Goal: Information Seeking & Learning: Learn about a topic

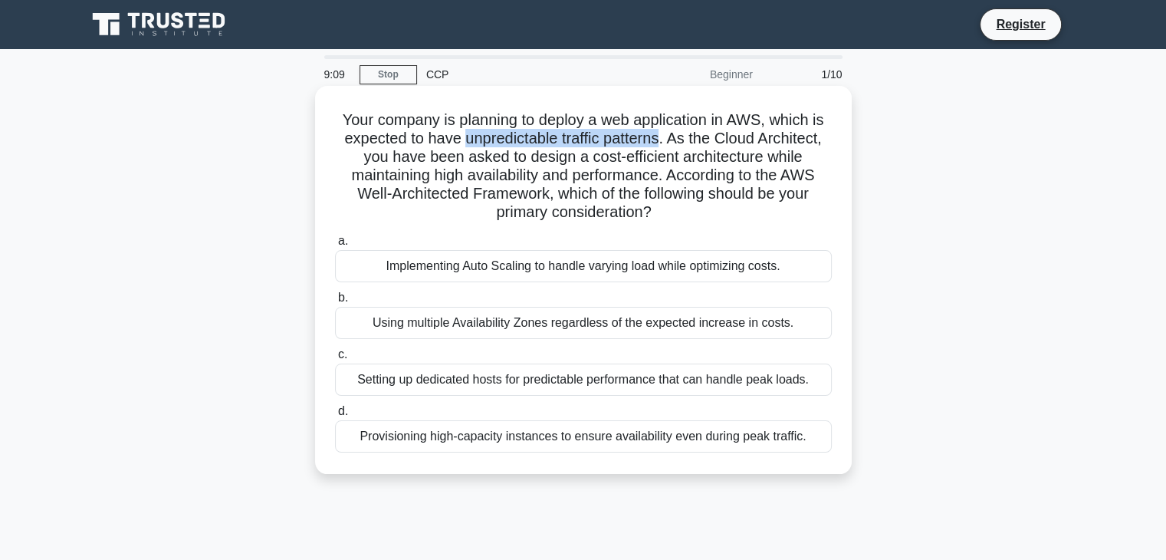
drag, startPoint x: 458, startPoint y: 136, endPoint x: 662, endPoint y: 140, distance: 203.2
click at [662, 140] on h5 "Your company is planning to deploy a web application in AWS, which is expected …" at bounding box center [584, 166] width 500 height 112
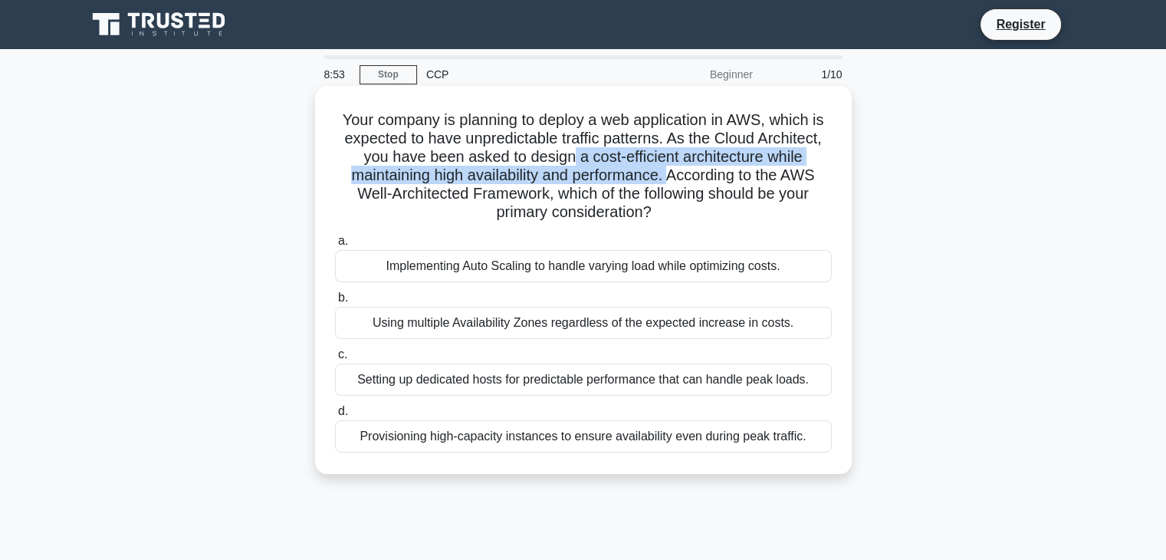
drag, startPoint x: 570, startPoint y: 162, endPoint x: 670, endPoint y: 173, distance: 100.3
click at [670, 173] on h5 "Your company is planning to deploy a web application in AWS, which is expected …" at bounding box center [584, 166] width 500 height 112
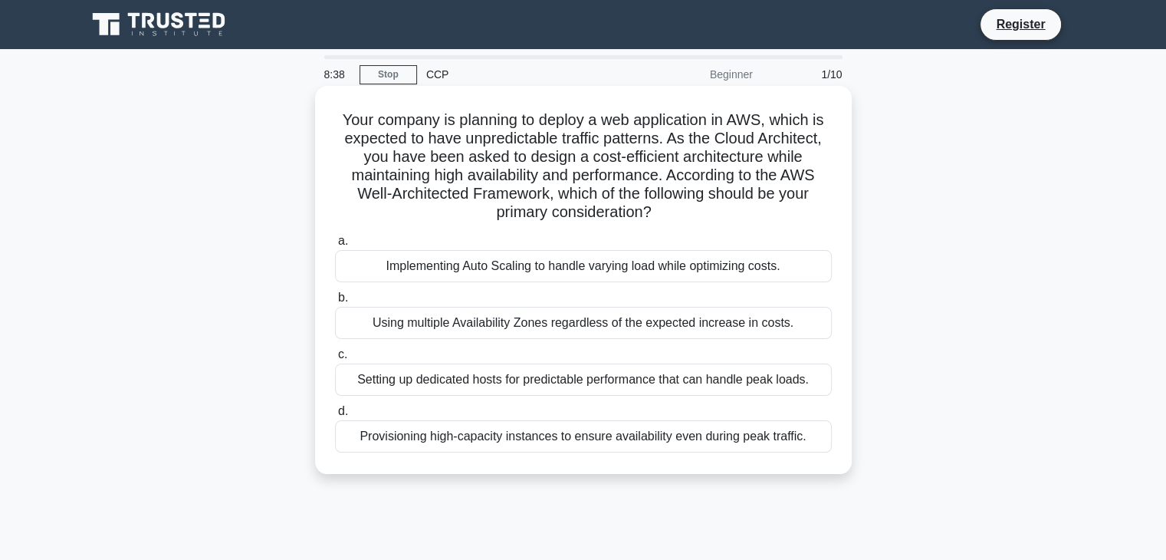
click at [550, 435] on div "Provisioning high-capacity instances to ensure availability even during peak tr…" at bounding box center [583, 436] width 497 height 32
click at [335, 416] on input "d. Provisioning high-capacity instances to ensure availability even during peak…" at bounding box center [335, 411] width 0 height 10
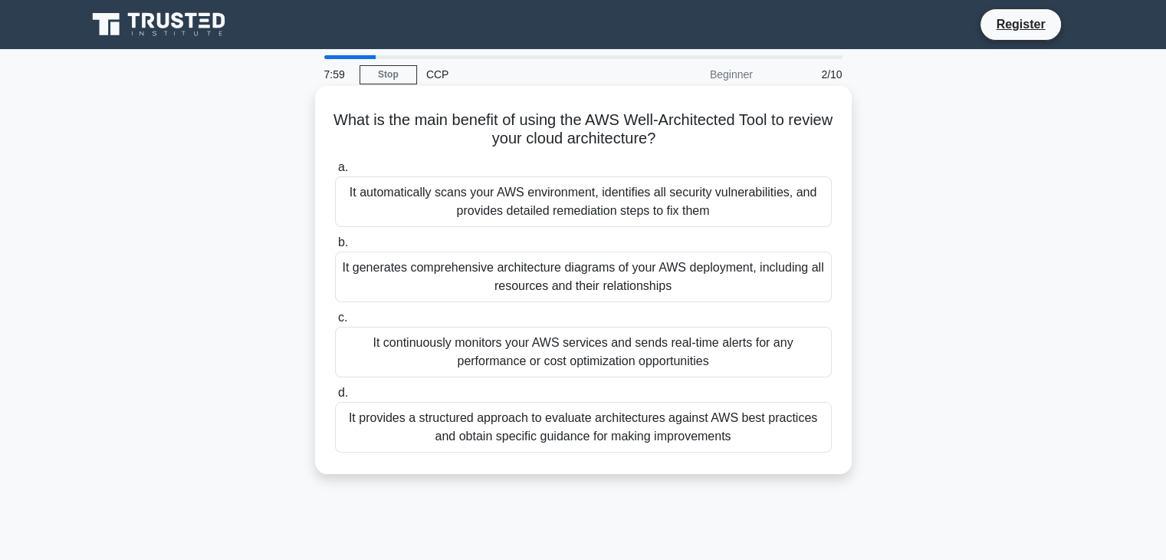
click at [583, 336] on div "It continuously monitors your AWS services and sends real-time alerts for any p…" at bounding box center [583, 352] width 497 height 51
click at [335, 323] on input "c. It continuously monitors your AWS services and sends real-time alerts for an…" at bounding box center [335, 318] width 0 height 10
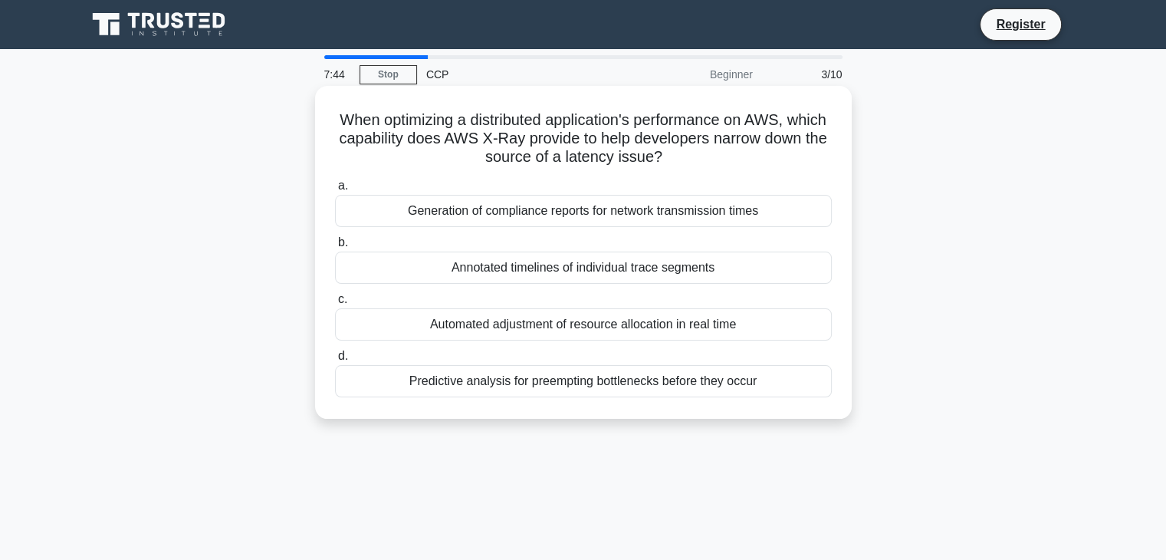
click at [580, 323] on div "Automated adjustment of resource allocation in real time" at bounding box center [583, 324] width 497 height 32
click at [335, 304] on input "c. Automated adjustment of resource allocation in real time" at bounding box center [335, 299] width 0 height 10
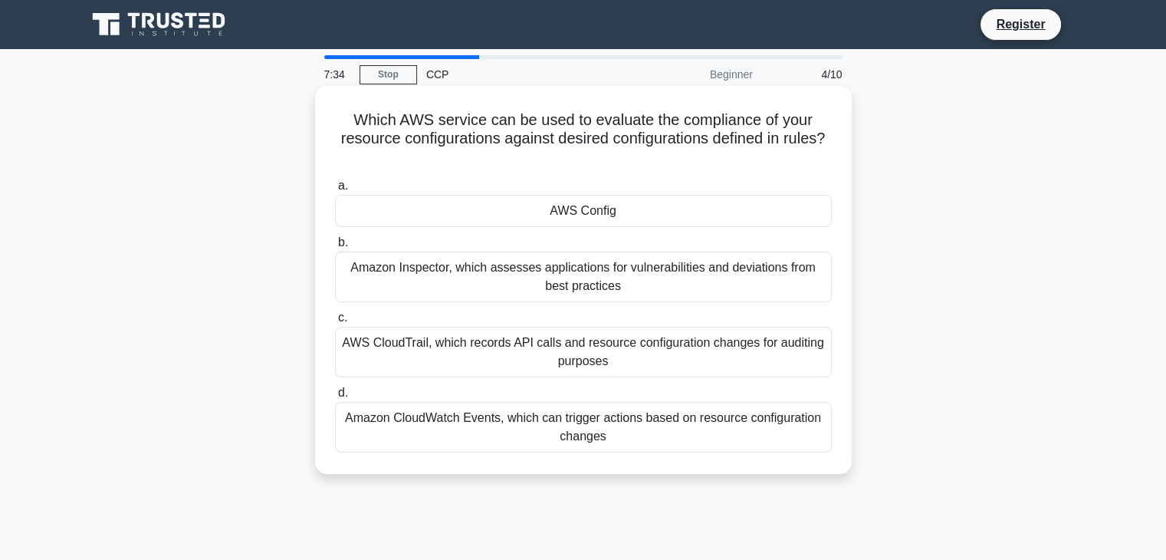
click at [568, 212] on div "AWS Config" at bounding box center [583, 211] width 497 height 32
click at [335, 191] on input "a. AWS Config" at bounding box center [335, 186] width 0 height 10
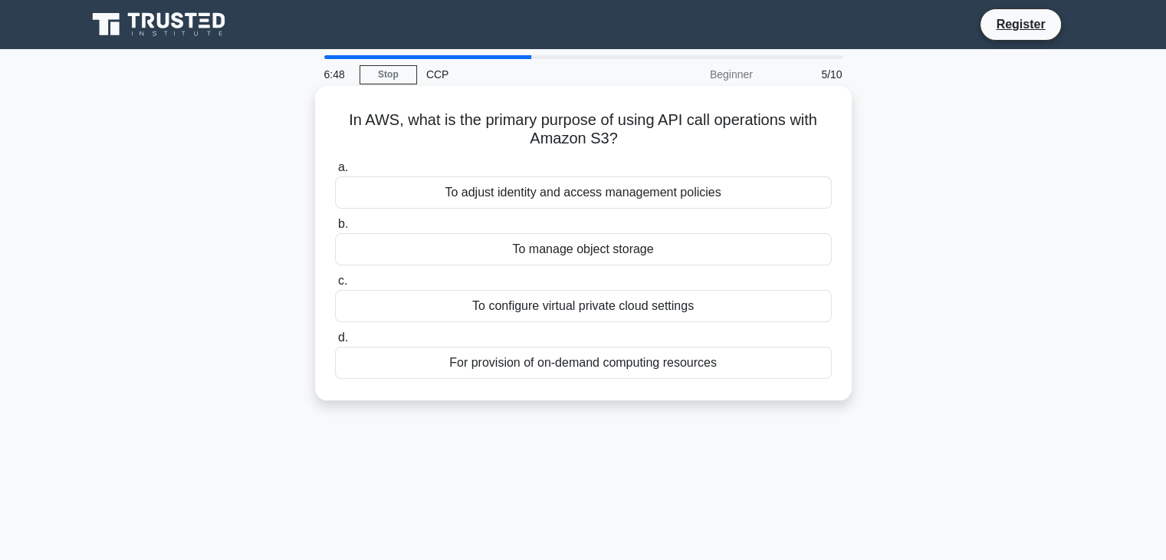
click at [564, 254] on div "To manage object storage" at bounding box center [583, 249] width 497 height 32
click at [335, 229] on input "b. To manage object storage" at bounding box center [335, 224] width 0 height 10
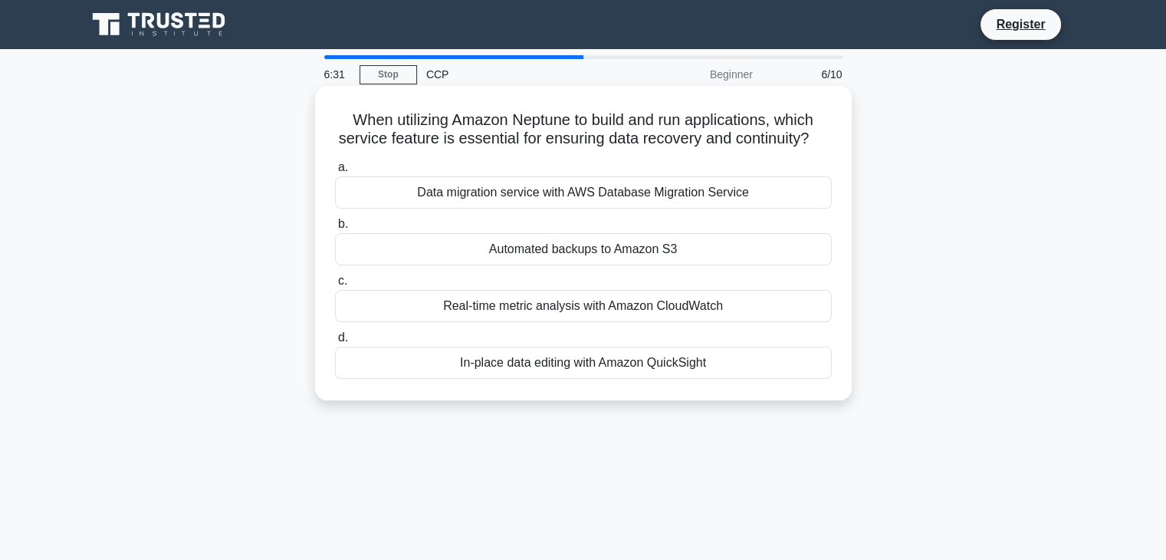
click at [820, 170] on div "When utilizing Amazon Neptune to build and run applications, which service feat…" at bounding box center [583, 243] width 524 height 302
click at [698, 322] on div "Real-time metric analysis with Amazon CloudWatch" at bounding box center [583, 306] width 497 height 32
click at [335, 286] on input "c. Real-time metric analysis with Amazon CloudWatch" at bounding box center [335, 281] width 0 height 10
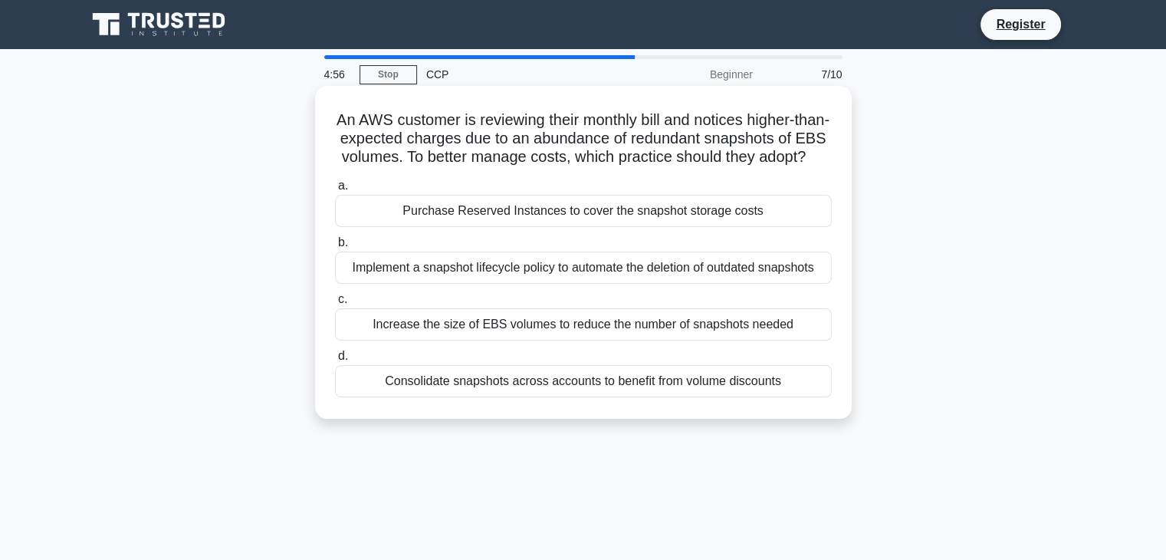
click at [666, 340] on div "Increase the size of EBS volumes to reduce the number of snapshots needed" at bounding box center [583, 324] width 497 height 32
click at [335, 304] on input "c. Increase the size of EBS volumes to reduce the number of snapshots needed" at bounding box center [335, 299] width 0 height 10
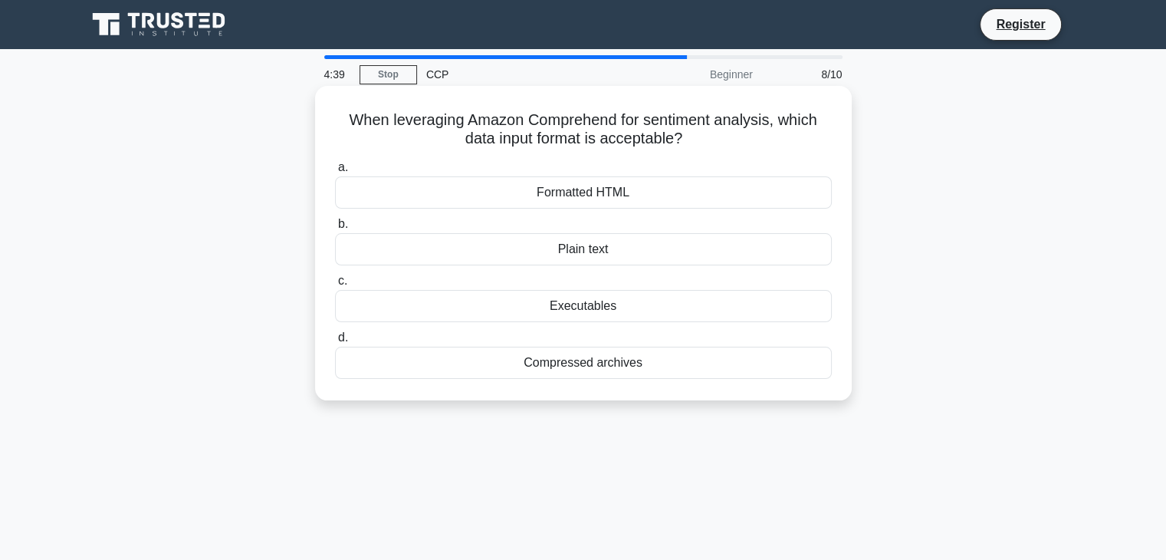
click at [647, 364] on div "Compressed archives" at bounding box center [583, 363] width 497 height 32
click at [335, 343] on input "d. Compressed archives" at bounding box center [335, 338] width 0 height 10
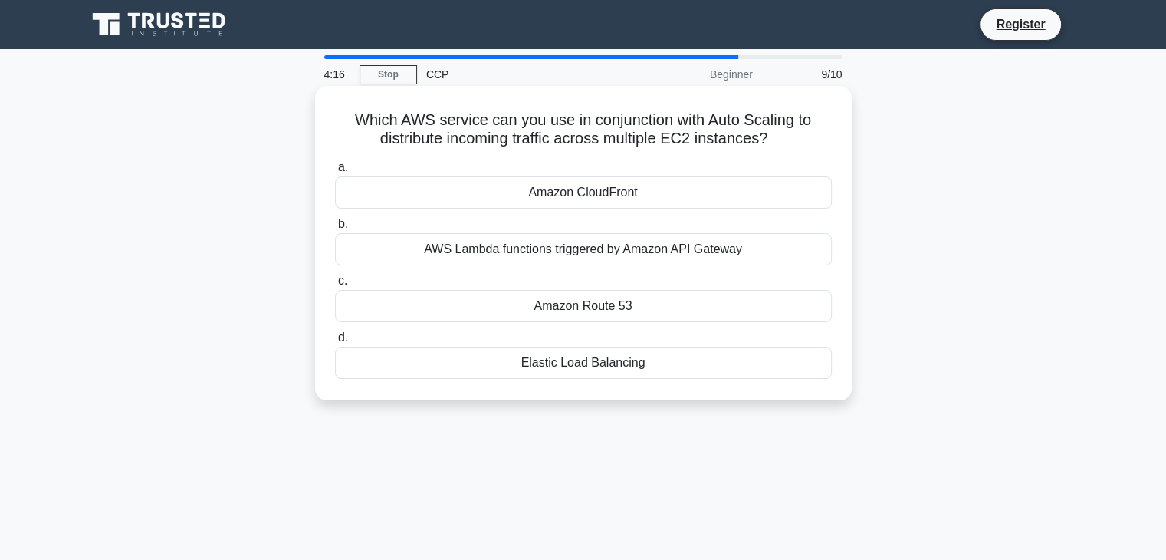
click at [560, 361] on div "Elastic Load Balancing" at bounding box center [583, 363] width 497 height 32
click at [335, 343] on input "d. Elastic Load Balancing" at bounding box center [335, 338] width 0 height 10
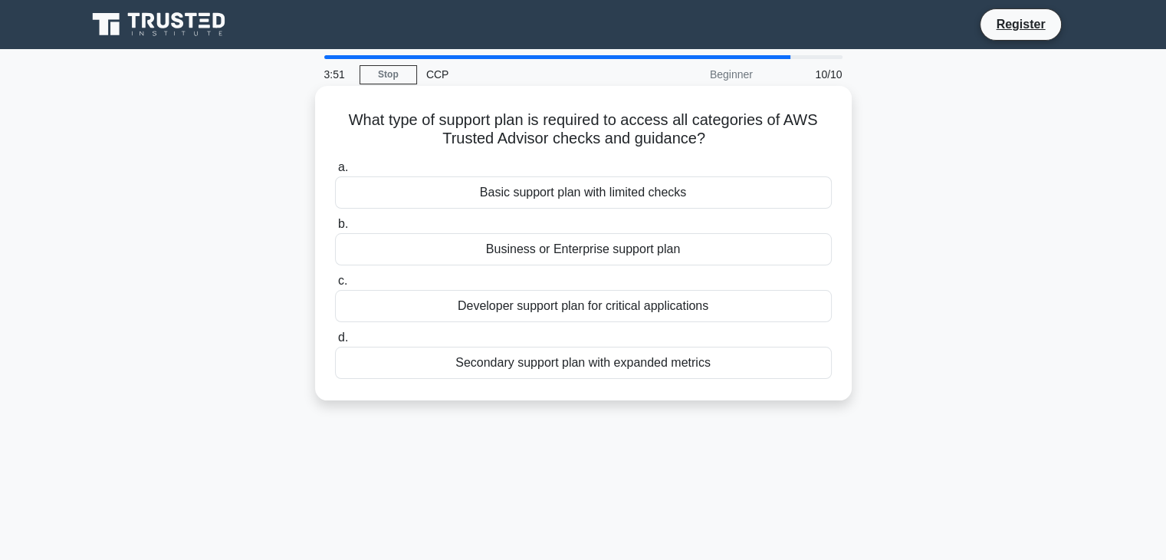
click at [598, 245] on div "Business or Enterprise support plan" at bounding box center [583, 249] width 497 height 32
click at [335, 229] on input "b. Business or Enterprise support plan" at bounding box center [335, 224] width 0 height 10
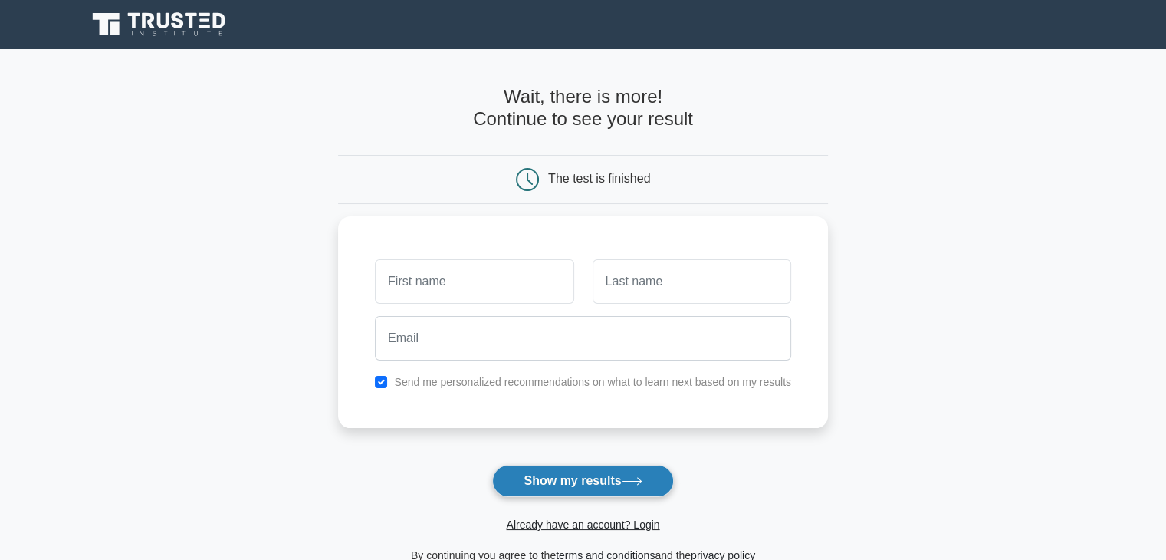
click at [552, 479] on button "Show my results" at bounding box center [582, 481] width 181 height 32
type input "ija"
click at [587, 477] on button "Show my results" at bounding box center [582, 481] width 181 height 32
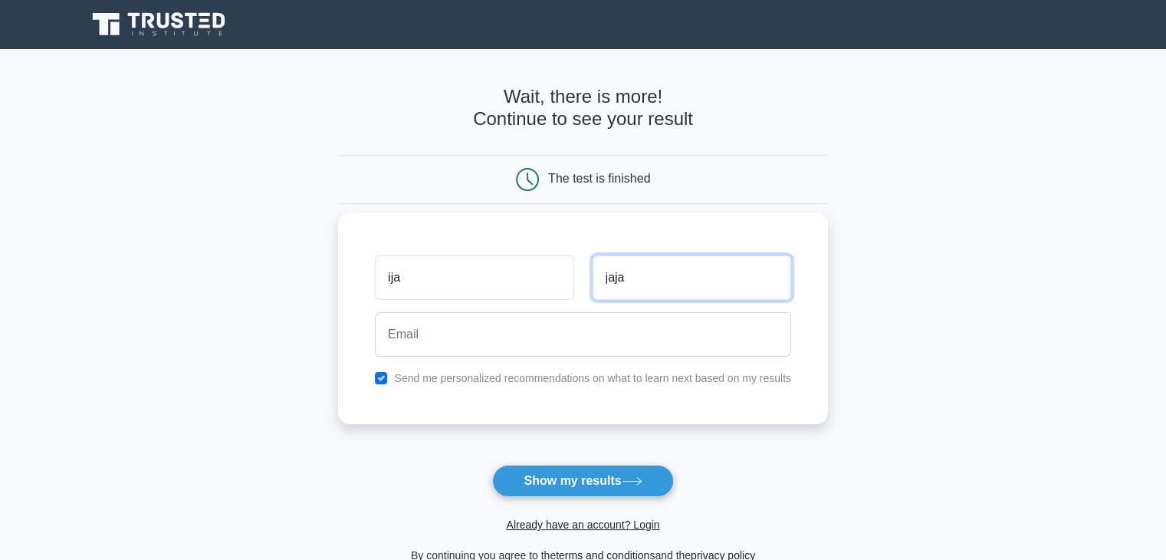
type input "jaja"
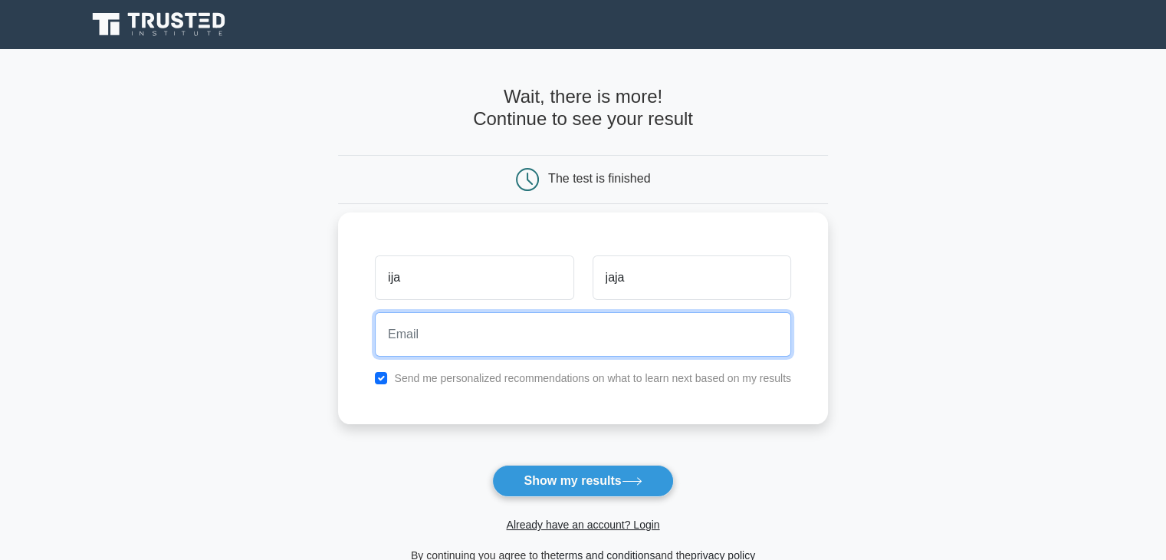
click at [610, 330] on input "email" at bounding box center [583, 334] width 416 height 44
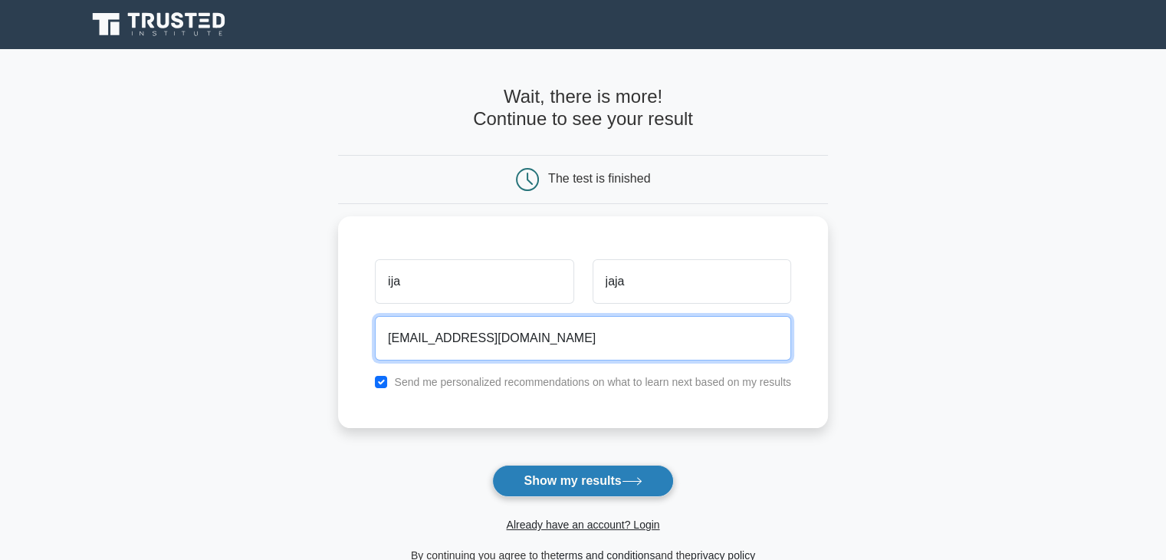
type input "[EMAIL_ADDRESS][DOMAIN_NAME]"
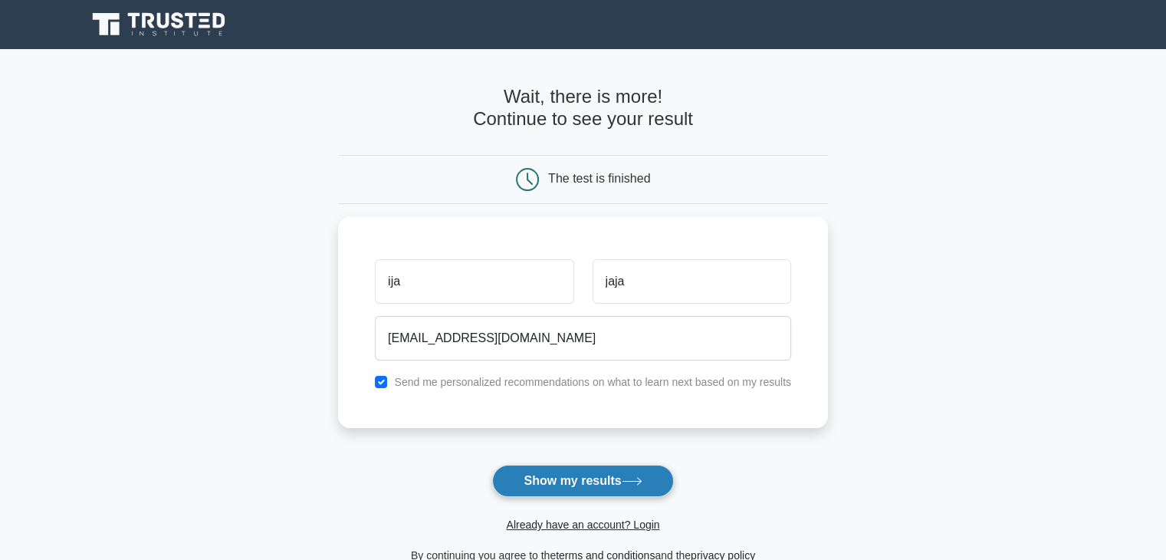
click at [591, 479] on button "Show my results" at bounding box center [582, 481] width 181 height 32
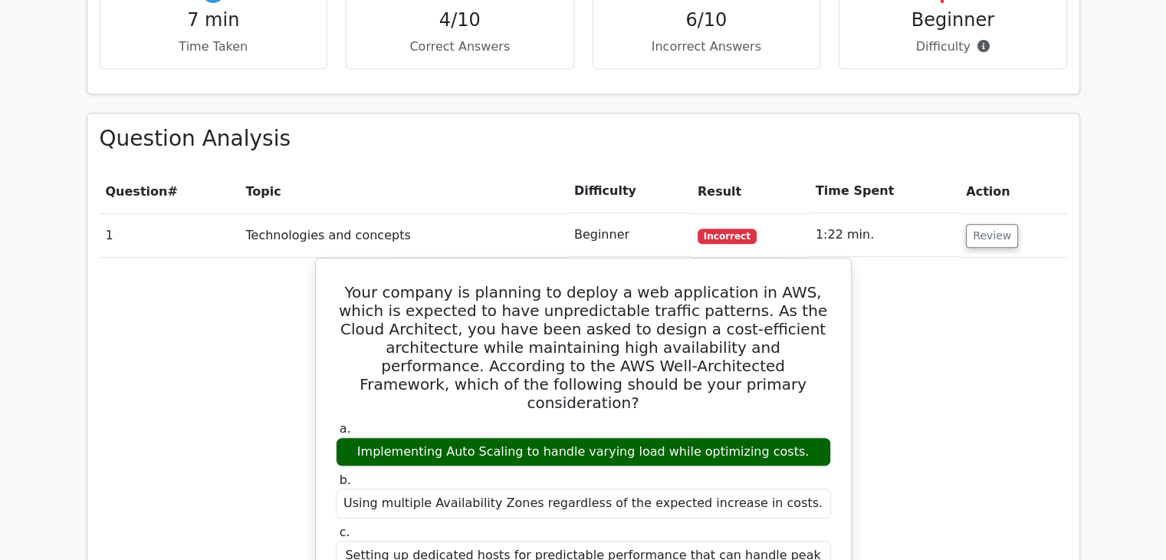
scroll to position [991, 0]
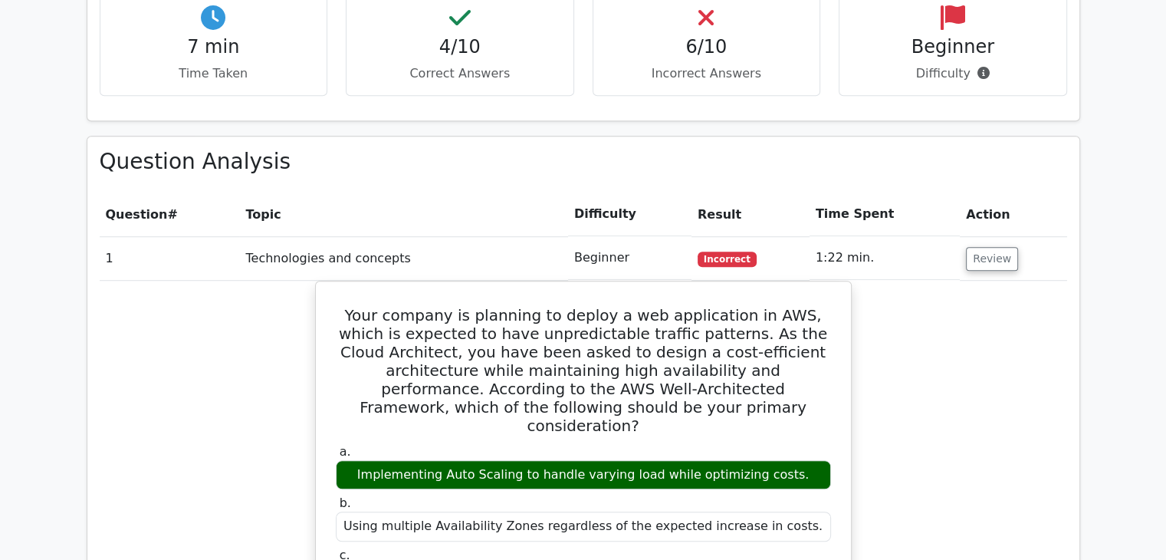
click at [405, 236] on td "Technologies and concepts" at bounding box center [403, 258] width 328 height 44
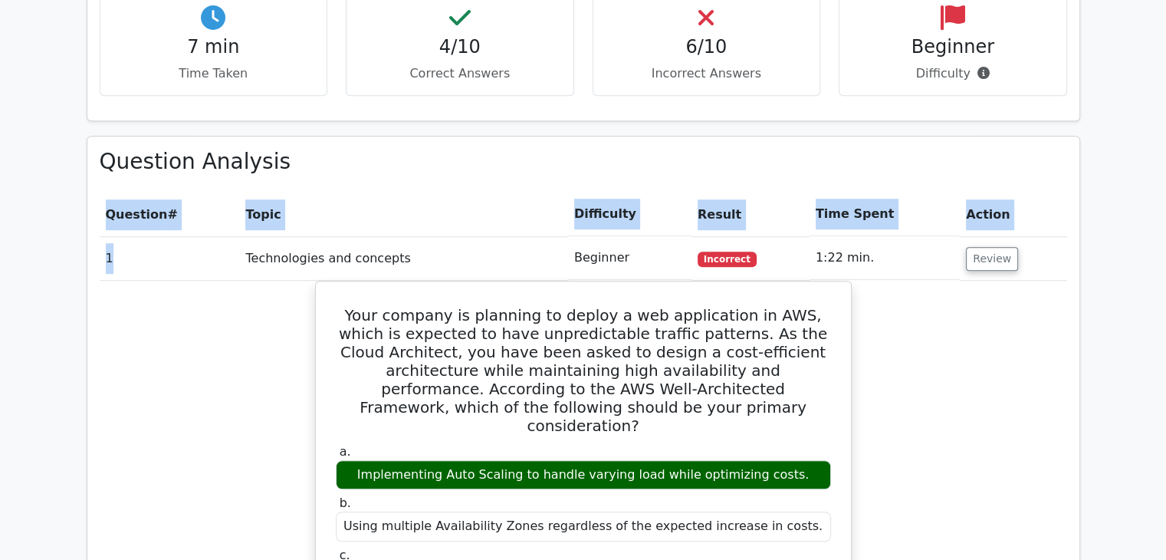
drag, startPoint x: 158, startPoint y: 194, endPoint x: 400, endPoint y: 120, distance: 253.4
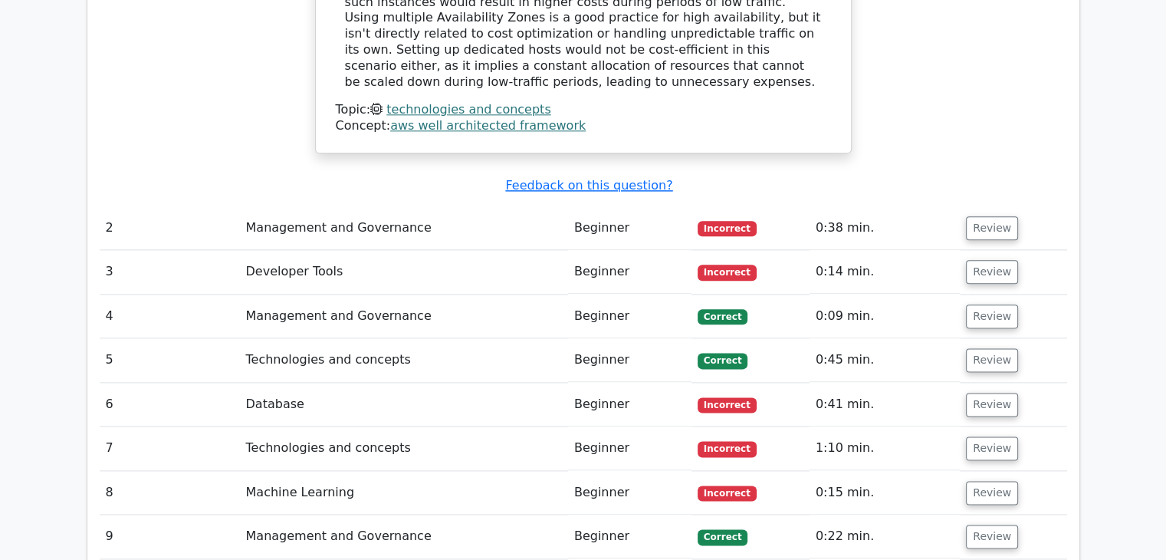
scroll to position [1820, 0]
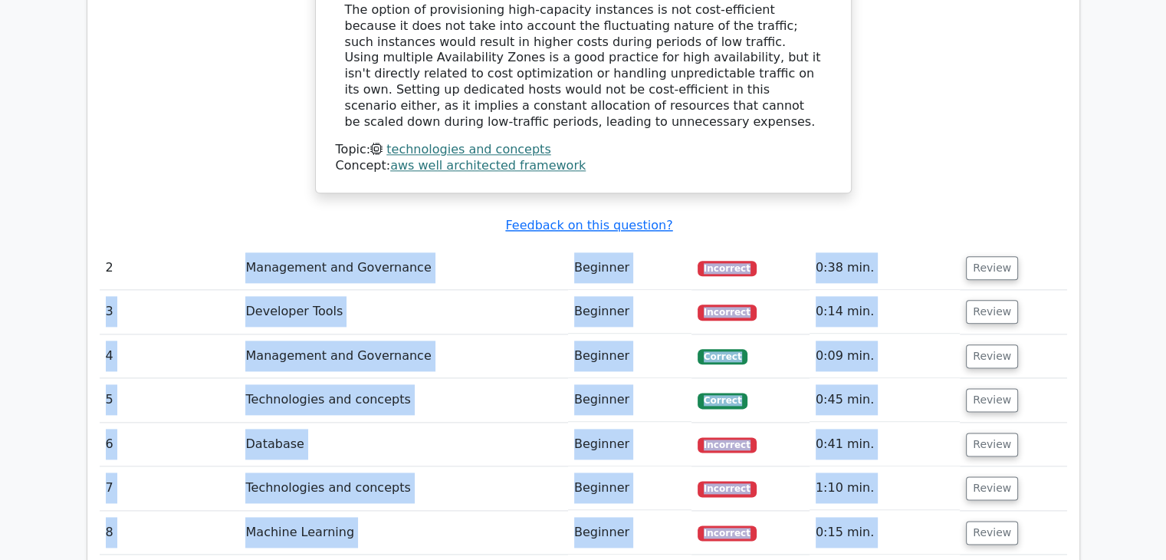
drag, startPoint x: 230, startPoint y: 133, endPoint x: 412, endPoint y: 493, distance: 403.2
click at [412, 493] on tbody "1 Technologies and concepts Beginner Incorrect 1:22 min. Review a. b. c." at bounding box center [584, 25] width 968 height 1236
copy tbody "Management and Governance Beginner Incorrect 0:38 min. Review 3 Developer Tools…"
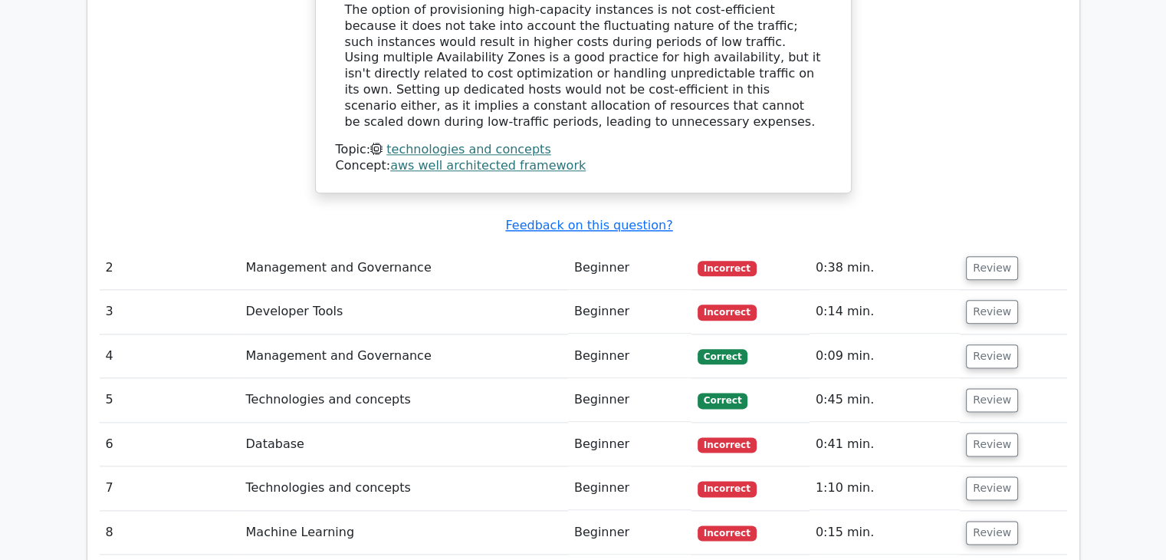
click at [382, 218] on div "Submit feedback Feedback on this question?" at bounding box center [590, 226] width 968 height 16
click at [389, 246] on td "Management and Governance" at bounding box center [403, 268] width 328 height 44
click at [475, 246] on td "Management and Governance" at bounding box center [403, 268] width 328 height 44
click at [981, 256] on button "Review" at bounding box center [992, 268] width 52 height 24
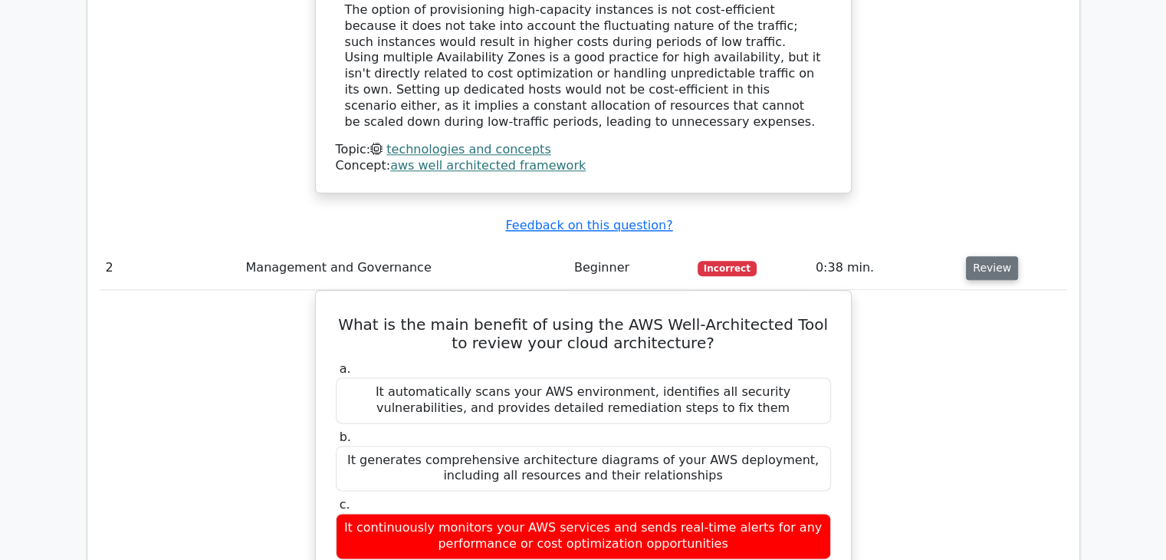
click at [981, 256] on button "Review" at bounding box center [992, 268] width 52 height 24
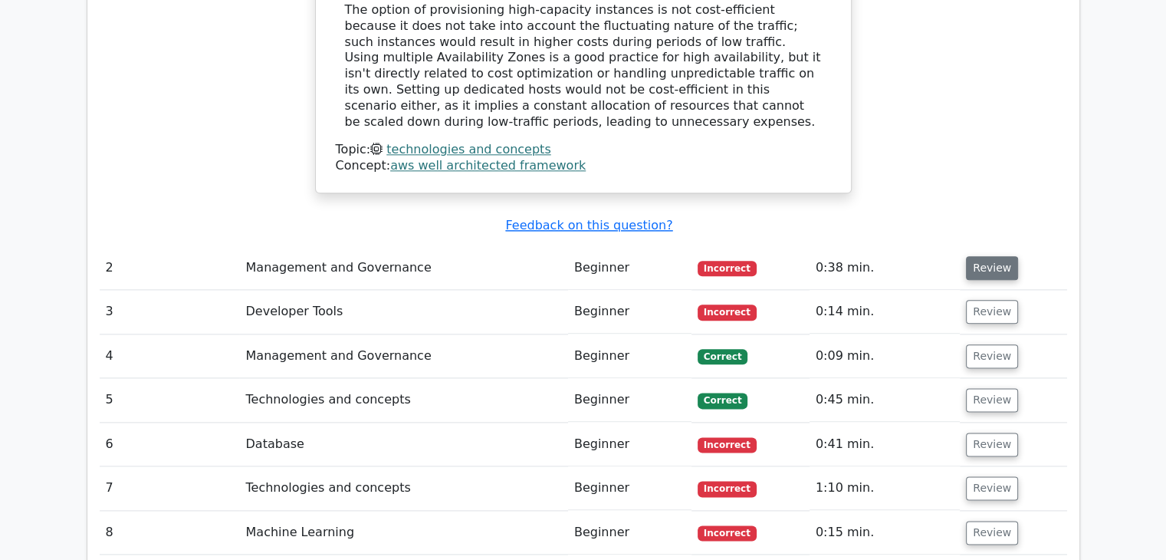
click at [981, 256] on button "Review" at bounding box center [992, 268] width 52 height 24
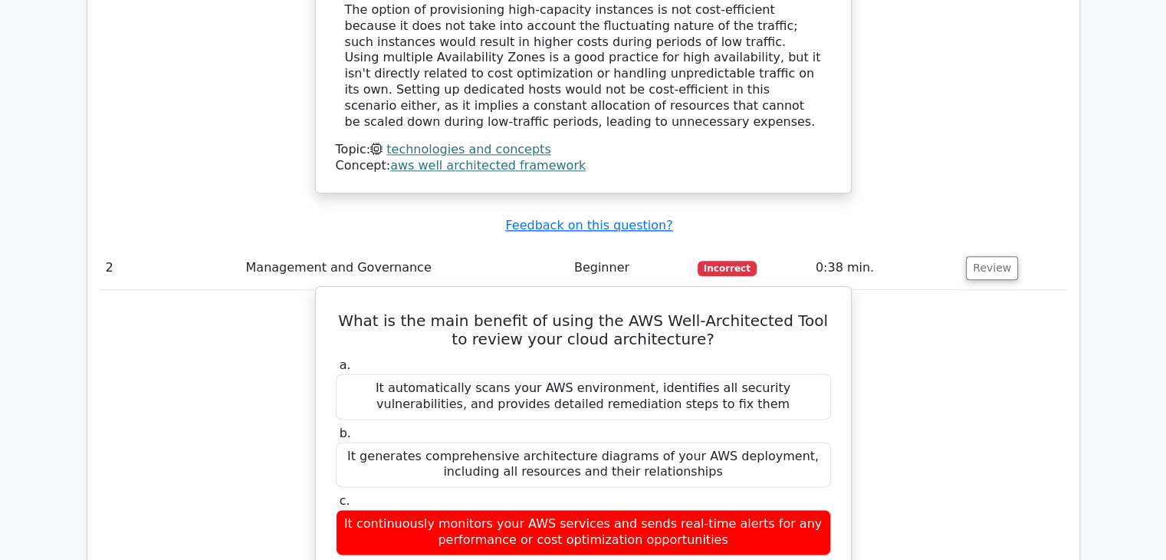
drag, startPoint x: 350, startPoint y: 187, endPoint x: 752, endPoint y: 488, distance: 502.3
copy div "What is the main benefit of using the AWS Well-Architected Tool to review your …"
